Goal: Information Seeking & Learning: Learn about a topic

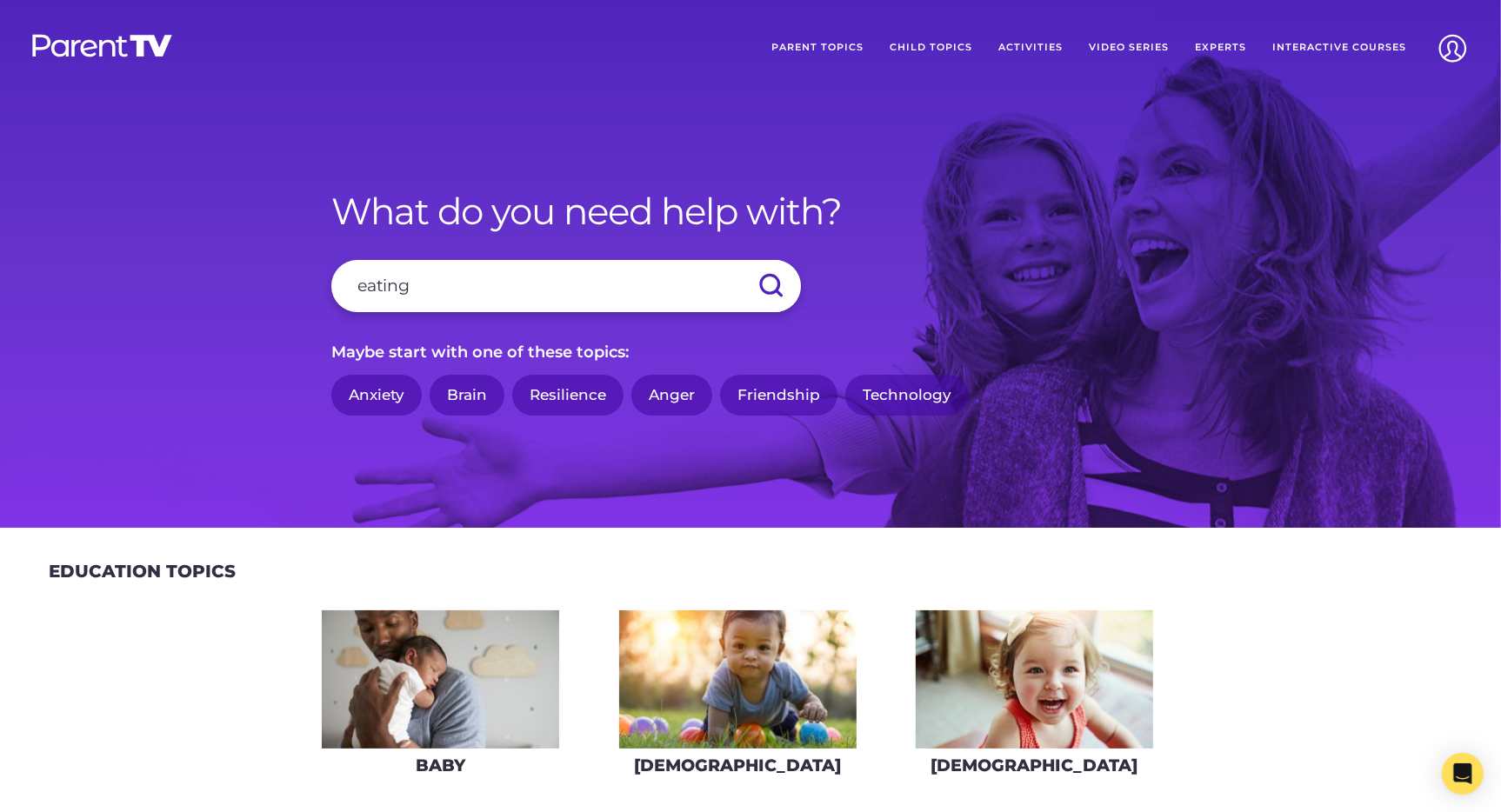
type input "eating"
click at [740, 260] on input "submit" at bounding box center [770, 286] width 61 height 52
